Goal: Task Accomplishment & Management: Complete application form

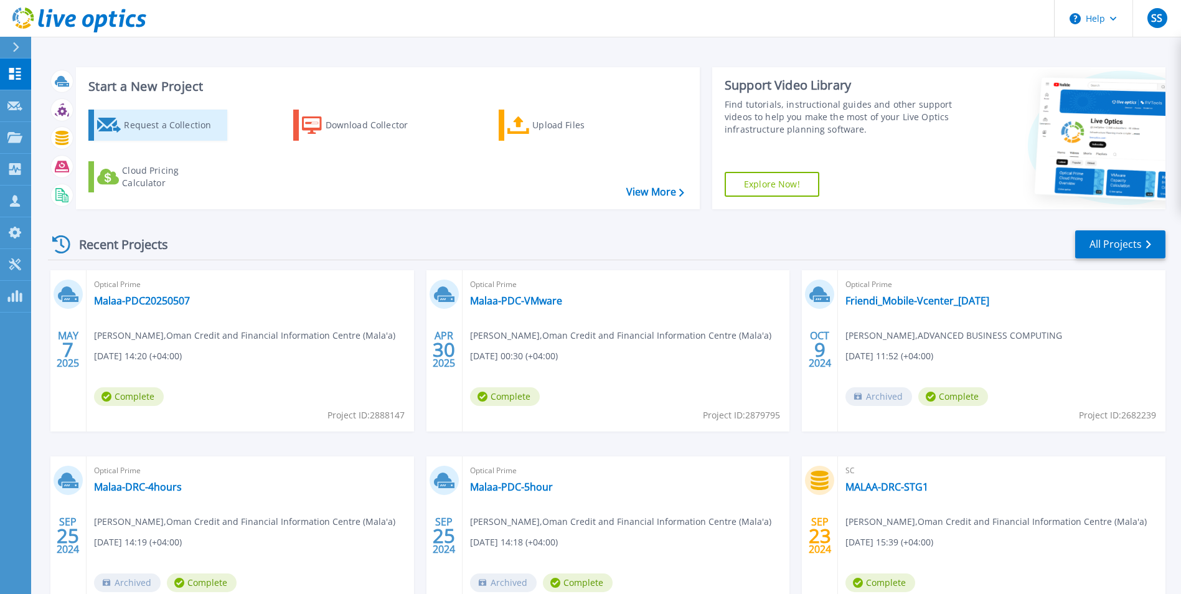
click at [179, 127] on div "Request a Collection" at bounding box center [174, 125] width 100 height 25
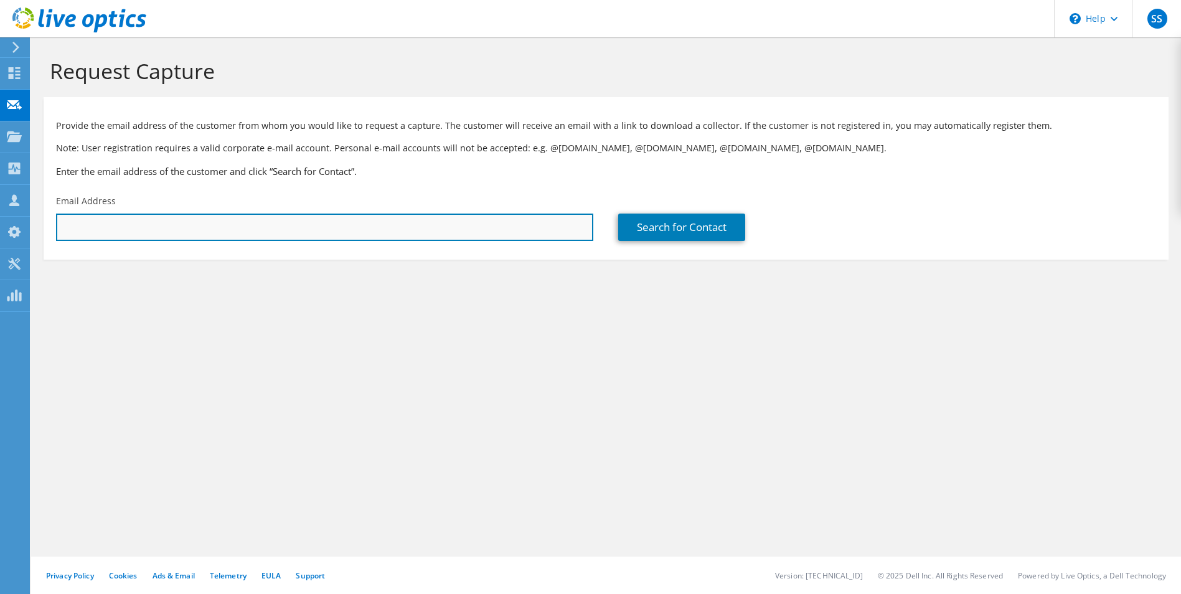
click at [182, 229] on input "text" at bounding box center [324, 226] width 537 height 27
paste input "adil.albalushi@moh.gov.om"
type input "adil.albalushi@moh.gov.om"
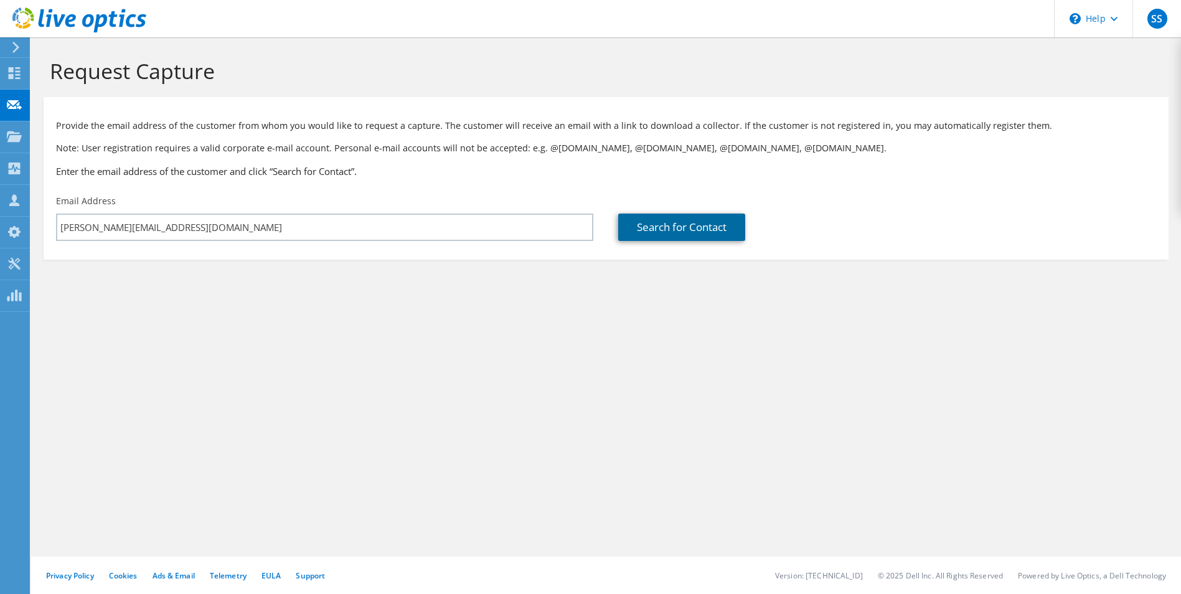
click at [631, 234] on link "Search for Contact" at bounding box center [681, 226] width 127 height 27
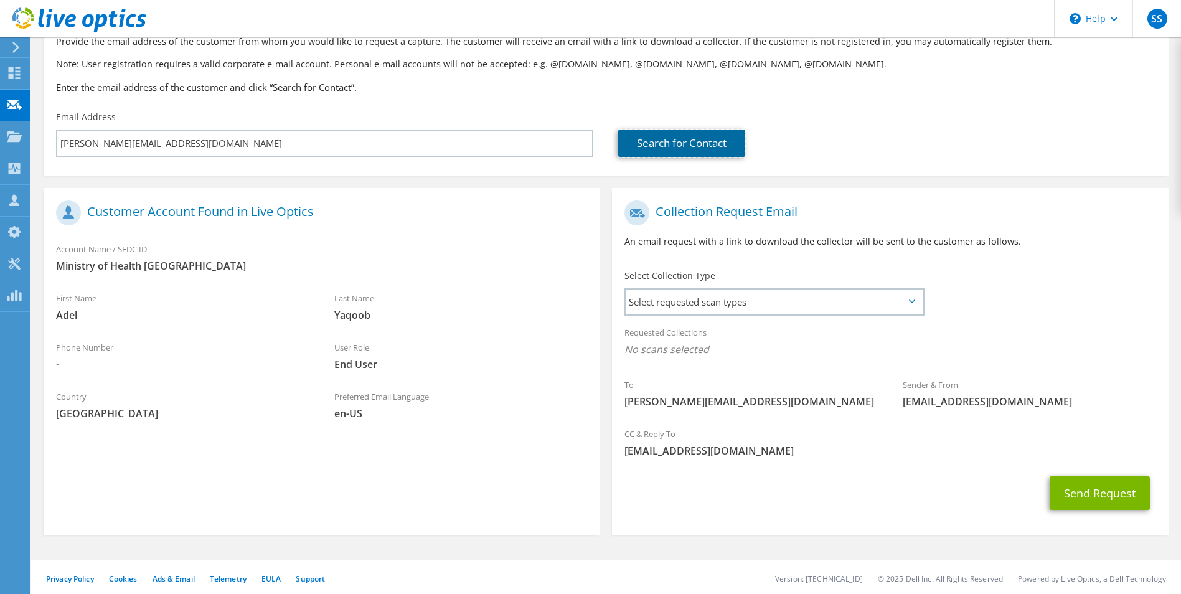
scroll to position [87, 0]
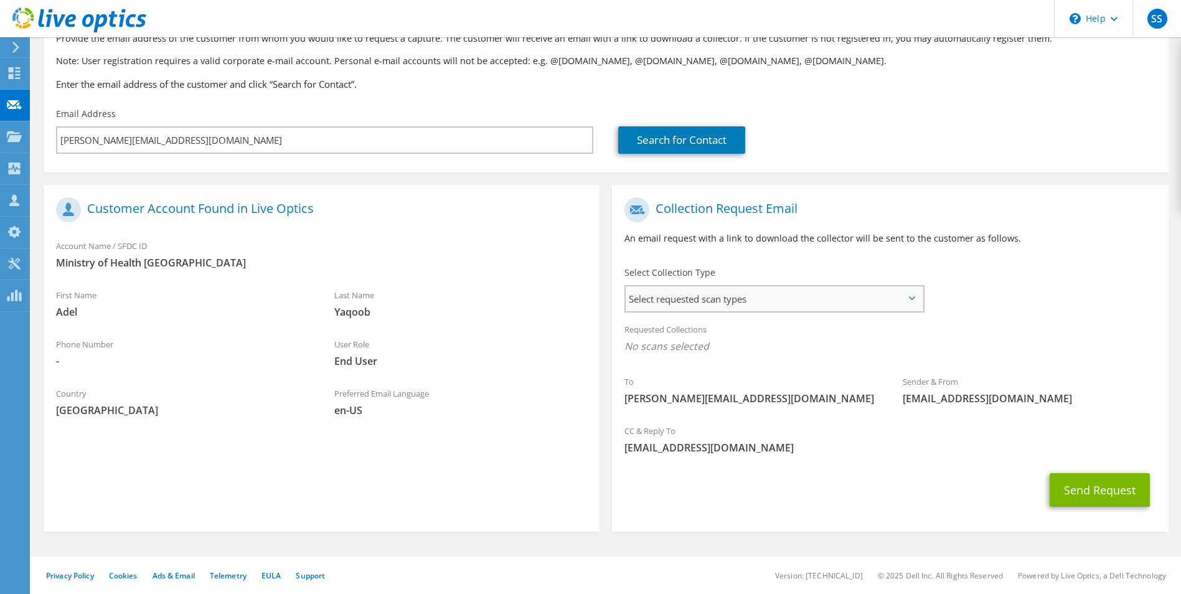
click at [911, 306] on span "Select requested scan types" at bounding box center [773, 298] width 296 height 25
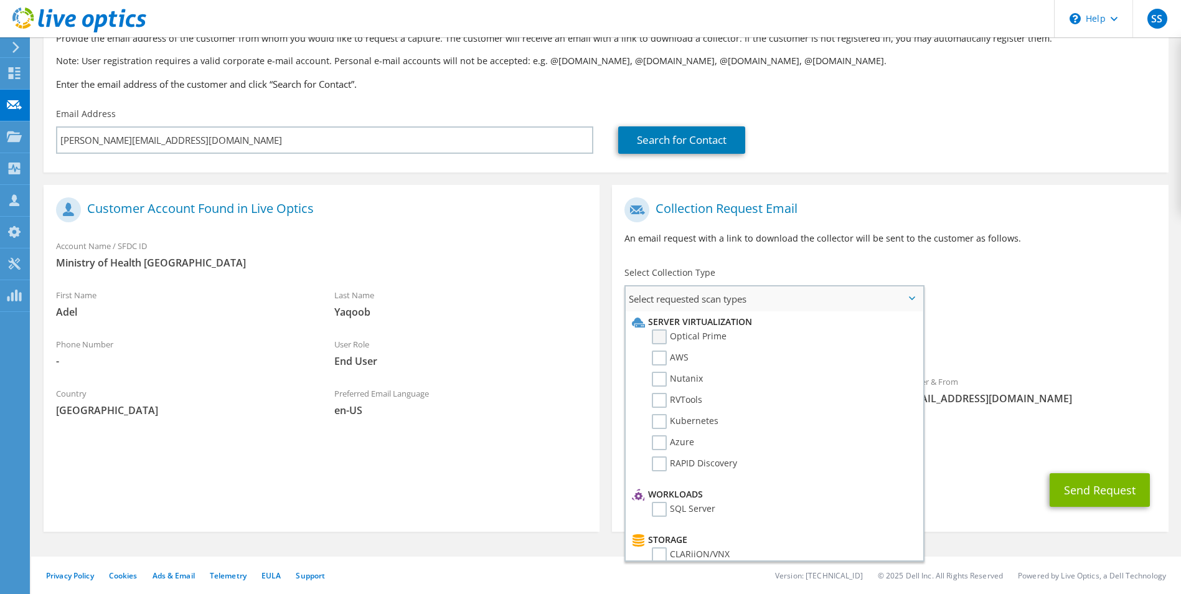
click at [662, 338] on label "Optical Prime" at bounding box center [689, 336] width 75 height 15
click at [0, 0] on input "Optical Prime" at bounding box center [0, 0] width 0 height 0
click at [662, 398] on label "RVTools" at bounding box center [677, 400] width 50 height 15
click at [0, 0] on input "RVTools" at bounding box center [0, 0] width 0 height 0
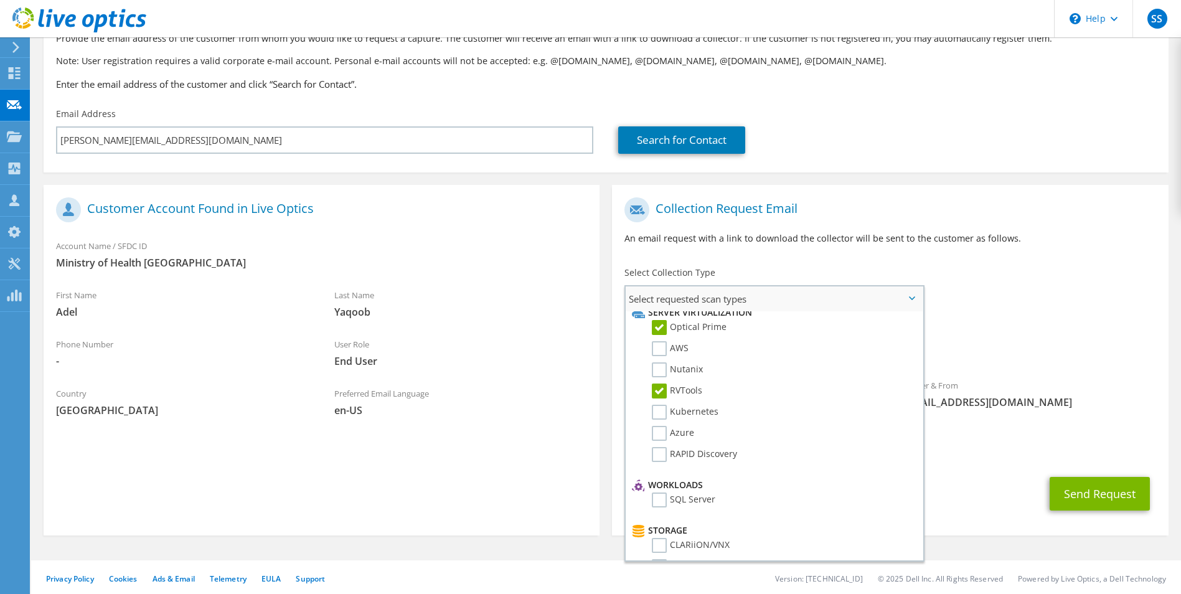
scroll to position [0, 0]
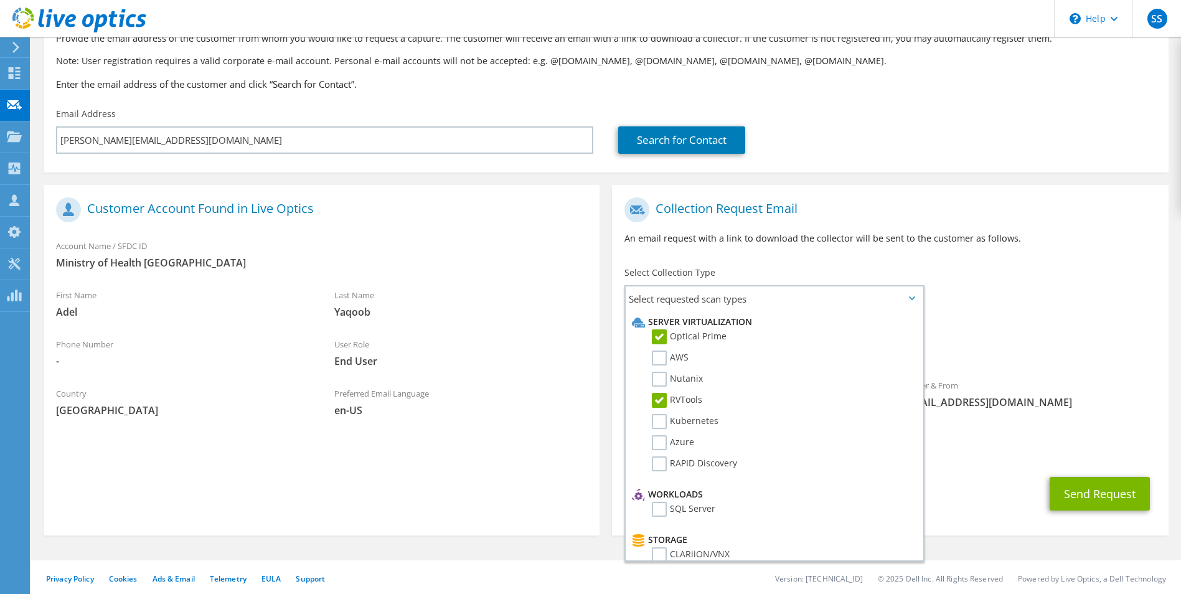
click at [982, 329] on div "Requested Collections No scans selected Optical Prime RVTools" at bounding box center [890, 341] width 556 height 50
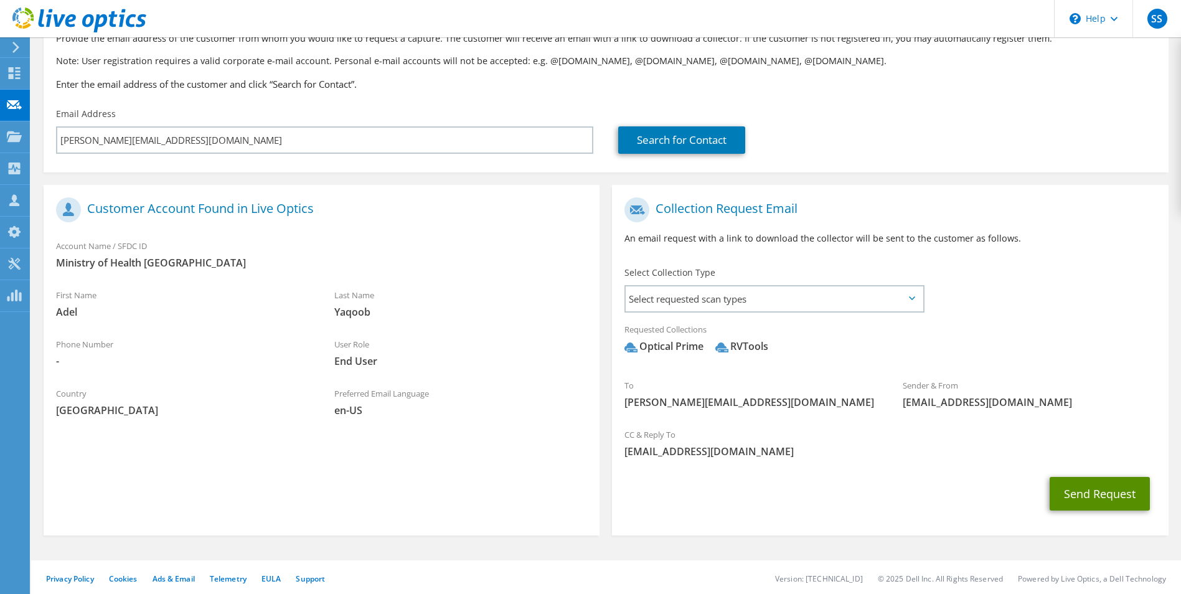
click at [1081, 501] on button "Send Request" at bounding box center [1099, 494] width 100 height 34
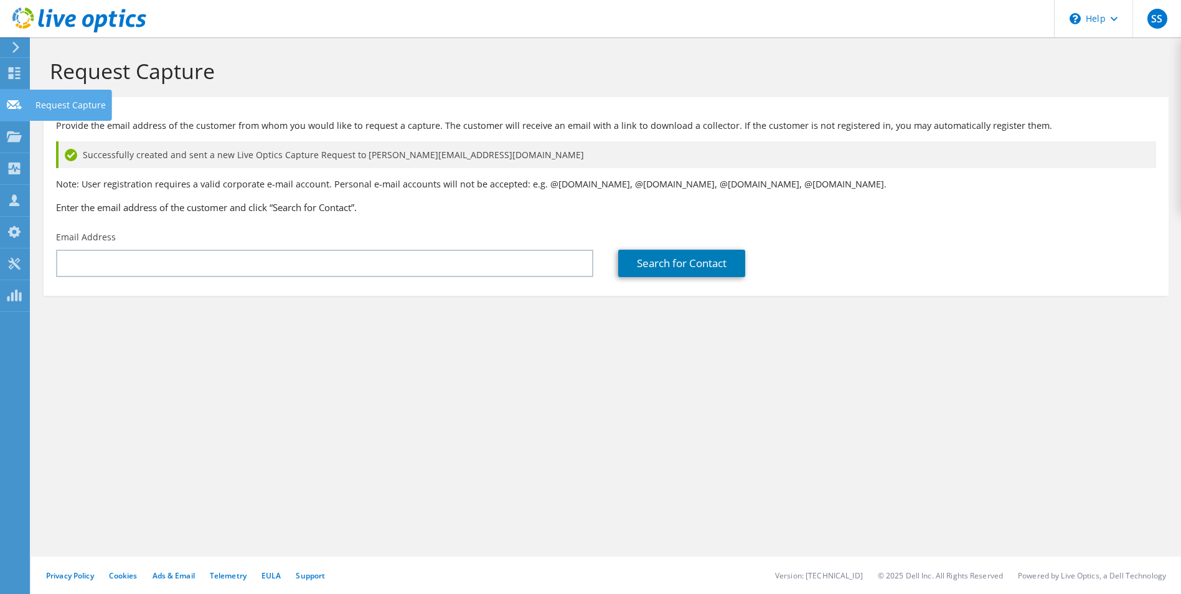
click at [19, 101] on icon at bounding box center [14, 105] width 15 height 12
